Goal: Task Accomplishment & Management: Manage account settings

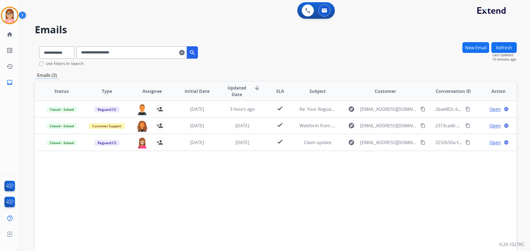
click at [15, 16] on img at bounding box center [9, 15] width 15 height 15
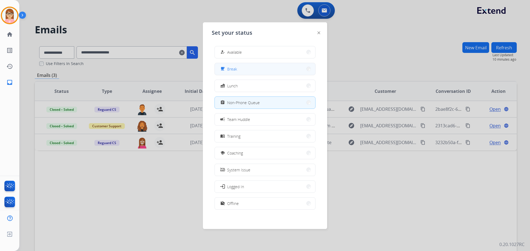
click at [262, 66] on button "free_breakfast Break" at bounding box center [265, 69] width 100 height 12
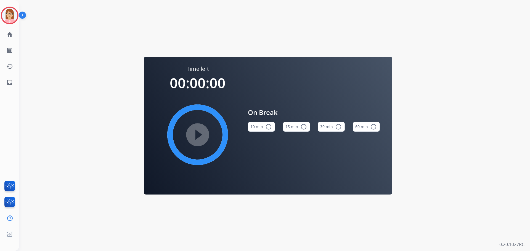
click at [256, 126] on button "10 min radio_button_unchecked" at bounding box center [261, 127] width 27 height 10
click at [195, 133] on mat-icon "play_circle_filled" at bounding box center [197, 135] width 7 height 7
click at [5, 16] on img at bounding box center [9, 15] width 15 height 15
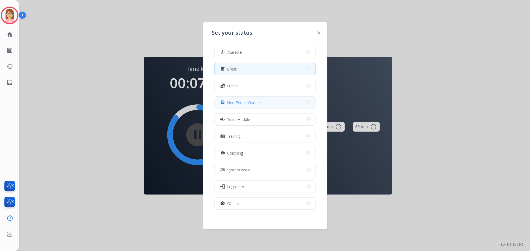
click at [279, 106] on button "assignment Non-Phone Queue" at bounding box center [265, 103] width 100 height 12
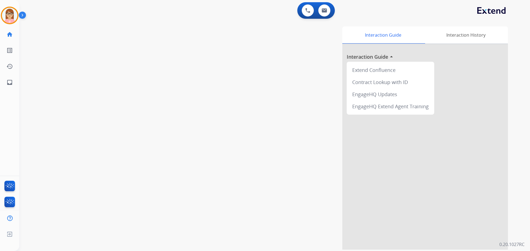
click at [267, 158] on div "Interaction Guide Interaction History Interaction Guide arrow_drop_up Extend Co…" at bounding box center [345, 138] width 325 height 224
